Goal: Answer question/provide support

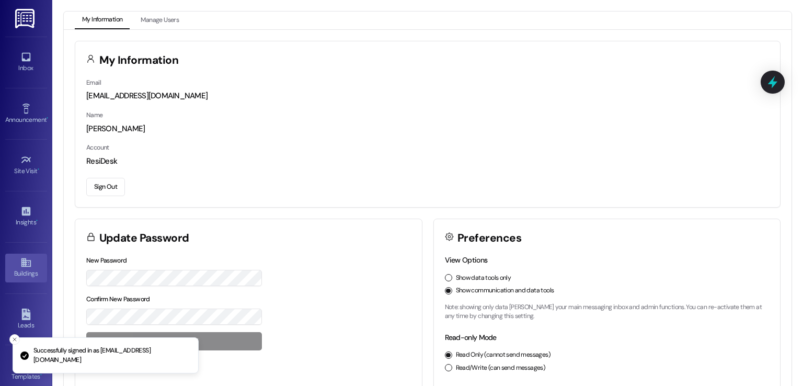
click at [6, 276] on div "Buildings" at bounding box center [26, 273] width 52 height 10
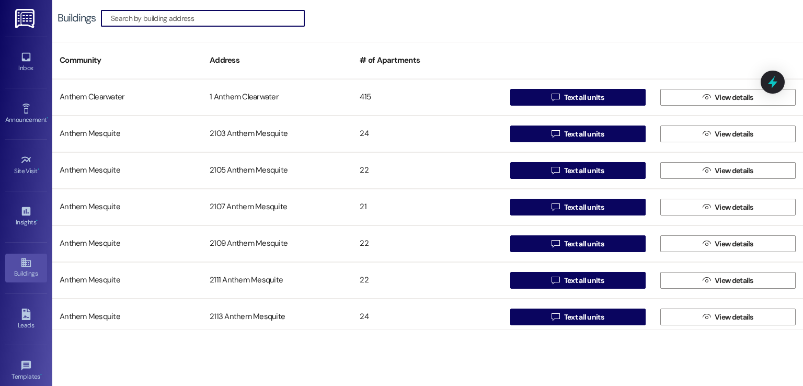
click at [184, 20] on input at bounding box center [208, 18] width 194 height 15
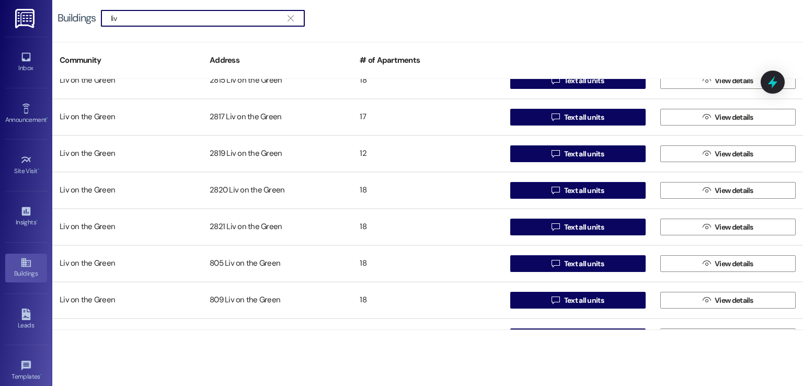
scroll to position [2359, 0]
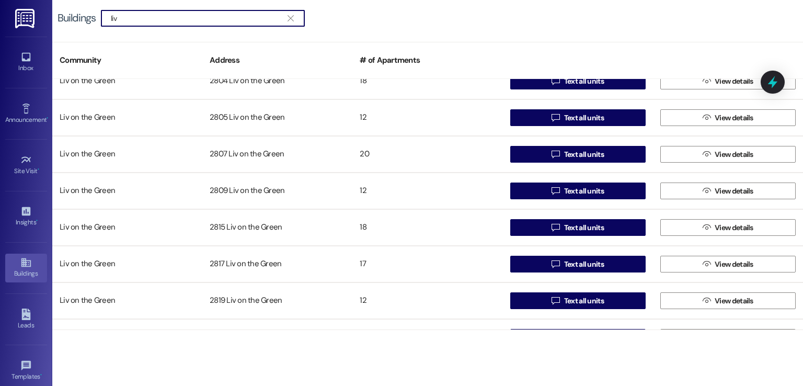
type input "liv"
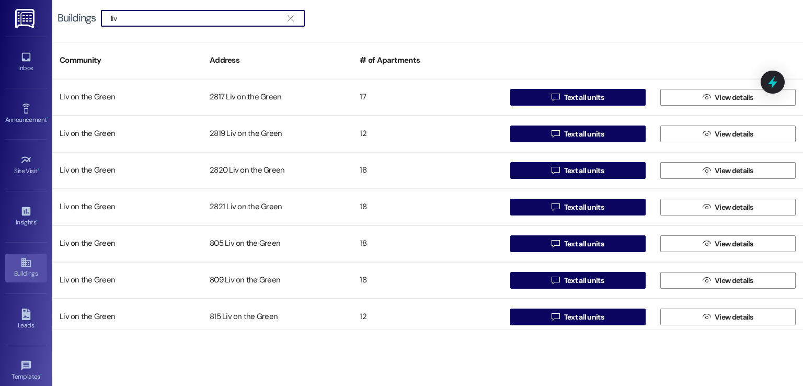
scroll to position [2516, 0]
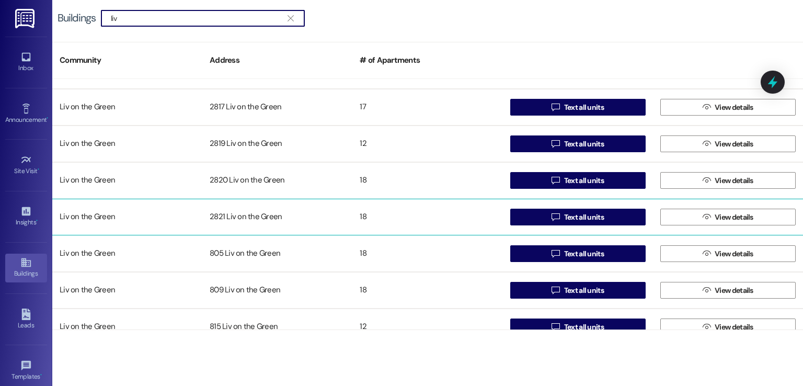
click at [245, 220] on div "2821 Liv on the Green" at bounding box center [277, 217] width 150 height 21
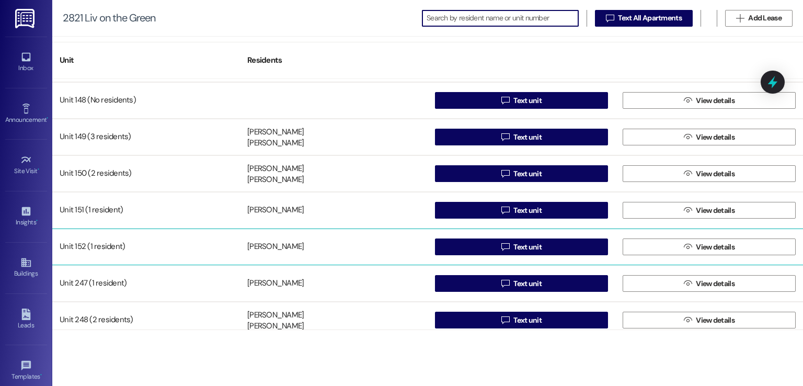
scroll to position [52, 0]
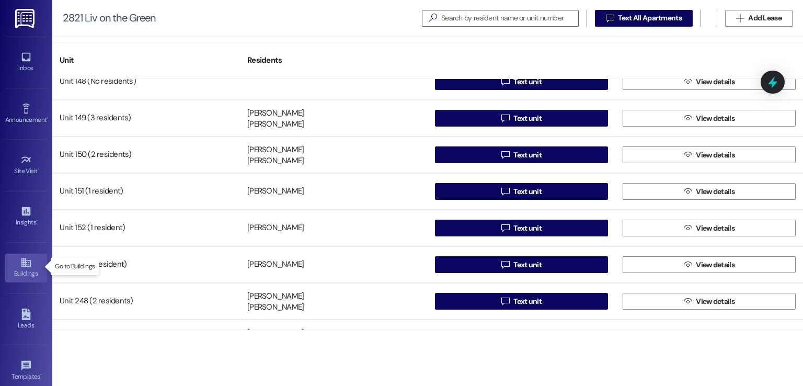
click at [24, 269] on div "Buildings" at bounding box center [26, 273] width 52 height 10
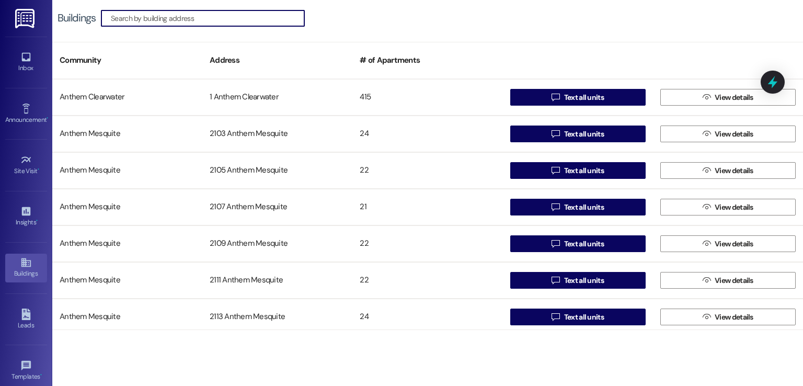
click at [215, 21] on input at bounding box center [208, 18] width 194 height 15
type input "liv o"
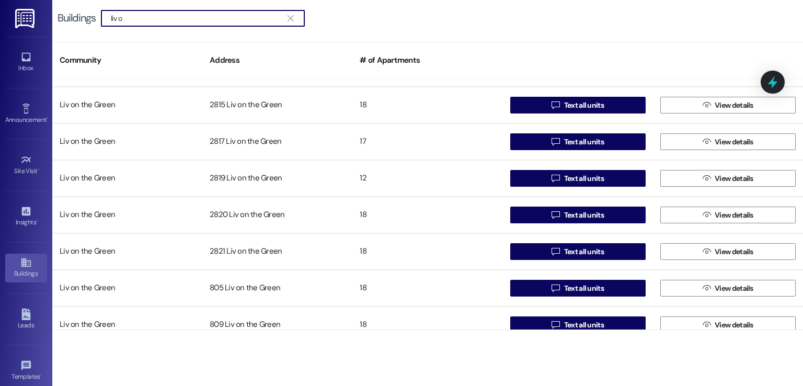
scroll to position [157, 0]
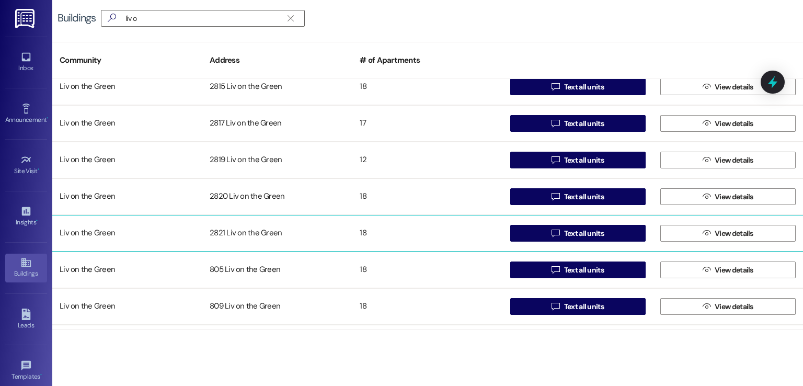
click at [228, 233] on div "2821 Liv on the Green" at bounding box center [277, 233] width 150 height 21
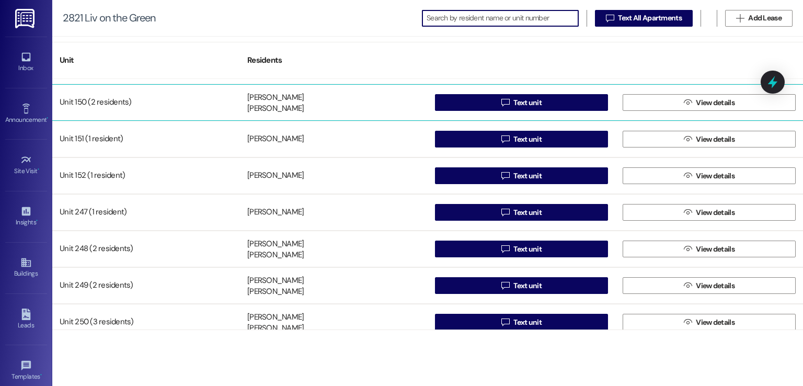
scroll to position [157, 0]
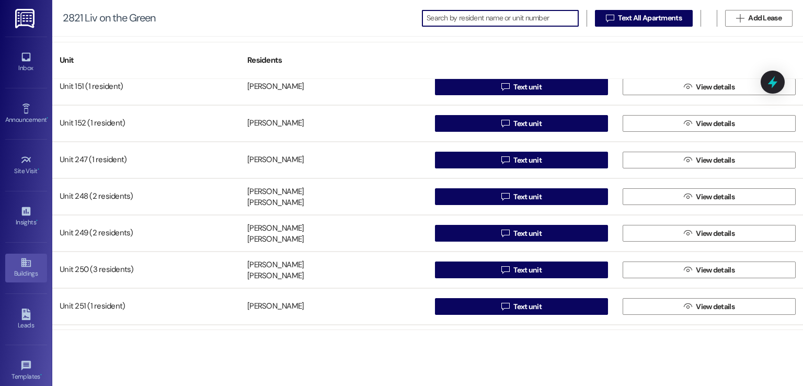
click at [20, 273] on div "Buildings" at bounding box center [26, 273] width 52 height 10
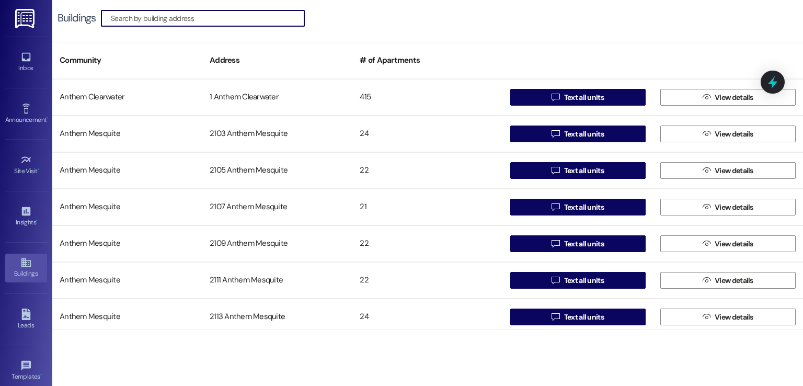
click at [233, 18] on input at bounding box center [208, 18] width 194 height 15
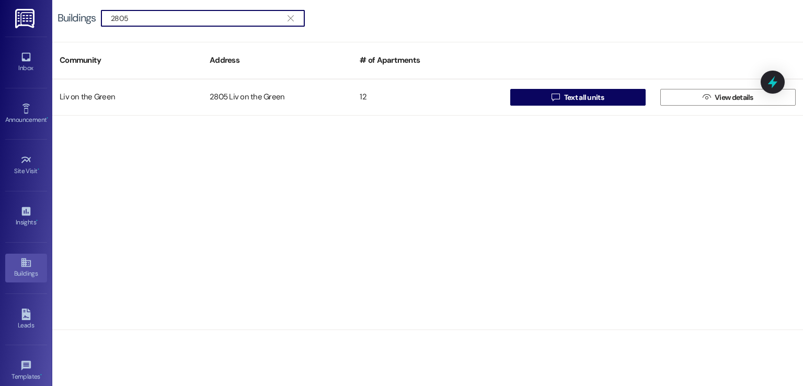
type input "2805"
click at [251, 76] on div "Community Address # of Apartments" at bounding box center [427, 60] width 751 height 37
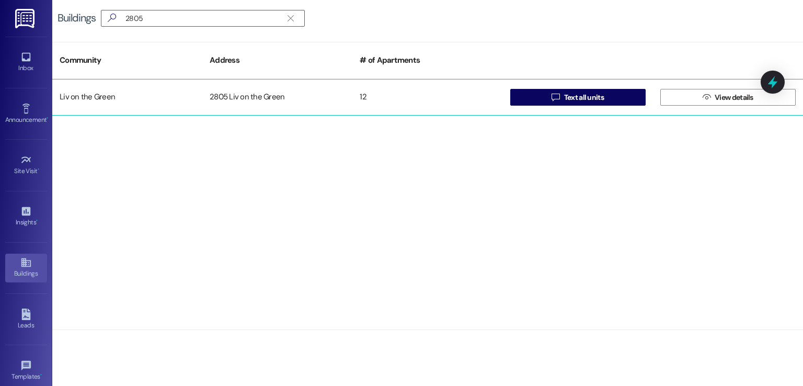
click at [250, 86] on div "Liv on the Green 2805 Liv on the Green 12  Text all units  View details" at bounding box center [427, 97] width 751 height 37
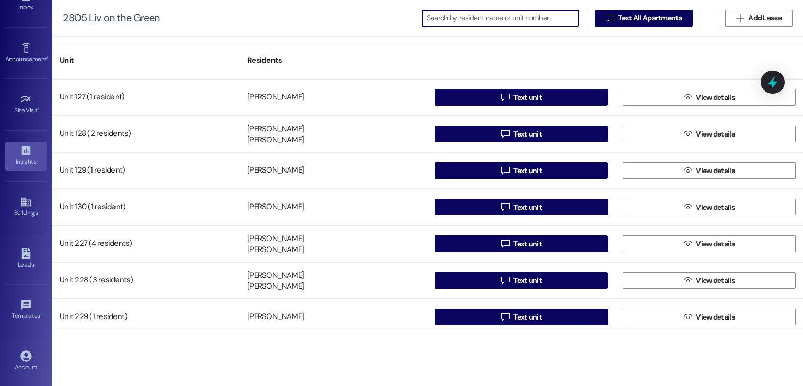
scroll to position [110, 0]
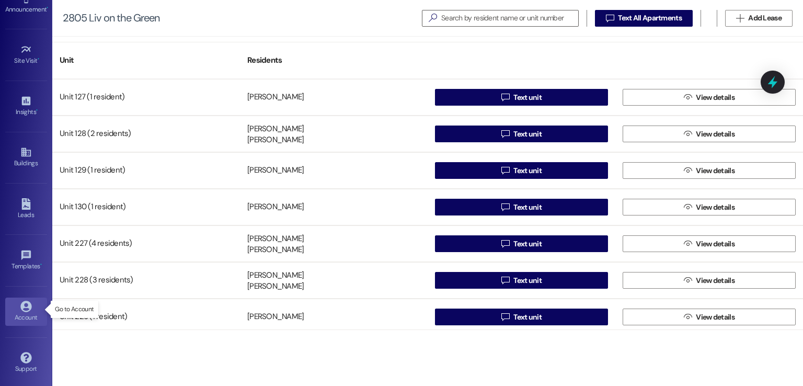
click at [8, 312] on div "Account" at bounding box center [26, 317] width 52 height 10
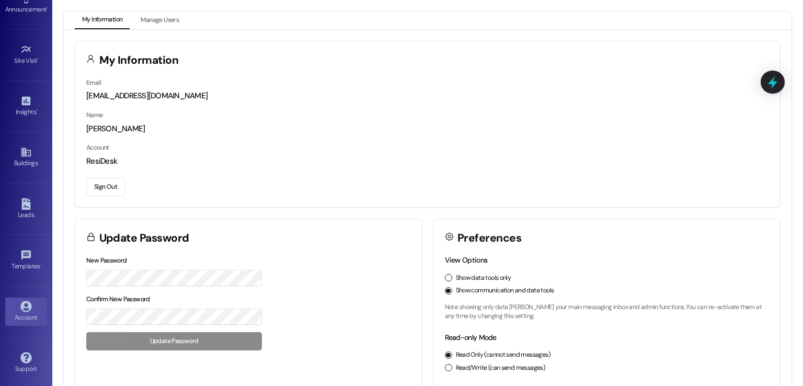
click at [98, 185] on button "Sign Out" at bounding box center [105, 187] width 39 height 18
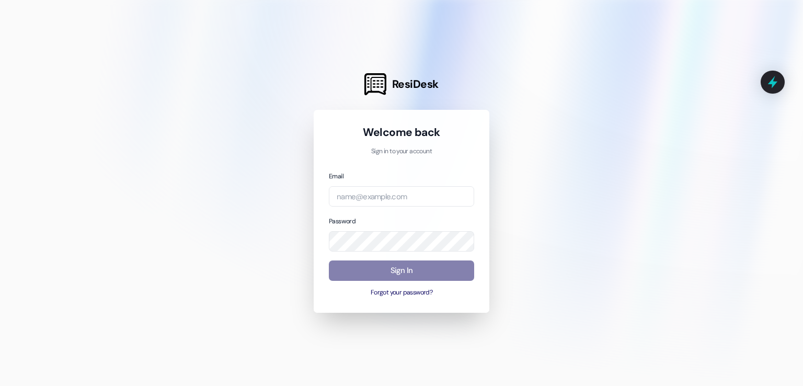
type input "[EMAIL_ADDRESS][DOMAIN_NAME]"
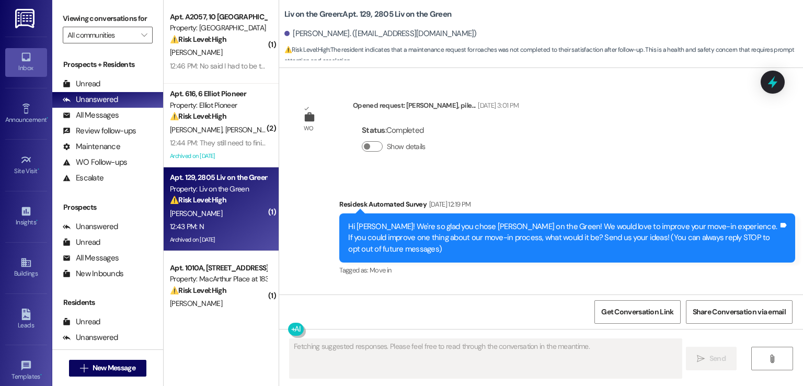
scroll to position [23144, 0]
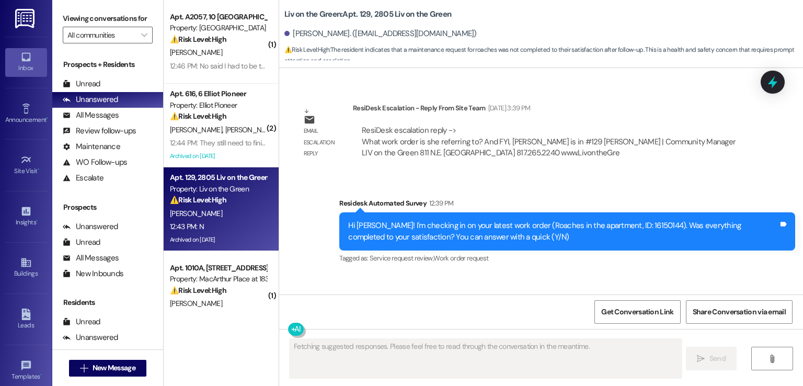
drag, startPoint x: 460, startPoint y: 32, endPoint x: 353, endPoint y: 34, distance: 106.7
click at [353, 34] on div "[PERSON_NAME]. ([EMAIL_ADDRESS][DOMAIN_NAME])" at bounding box center [381, 33] width 192 height 11
copy div "[EMAIL_ADDRESS][DOMAIN_NAME]"
type textarea "Hi {{first_name}}, I understand the work order wasn't completed to your satisfa…"
